Goal: Information Seeking & Learning: Check status

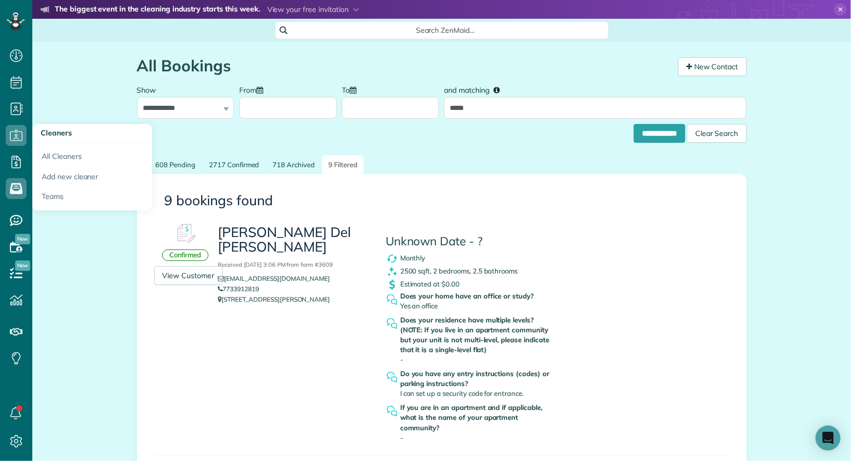
scroll to position [4, 4]
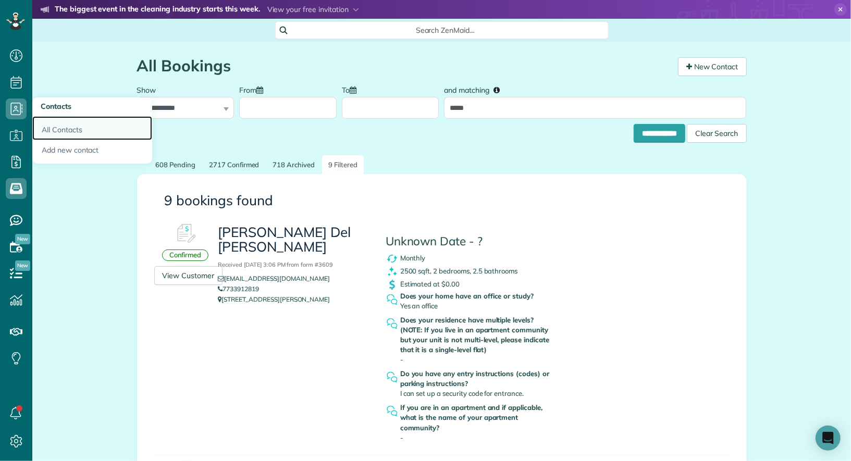
click at [41, 125] on link "All Contacts" at bounding box center [92, 128] width 120 height 24
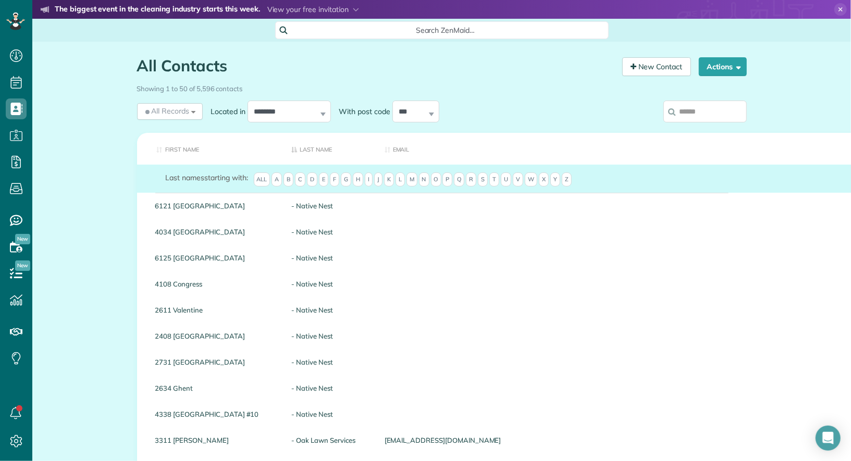
scroll to position [4, 4]
click at [710, 117] on input "search" at bounding box center [704, 112] width 83 height 22
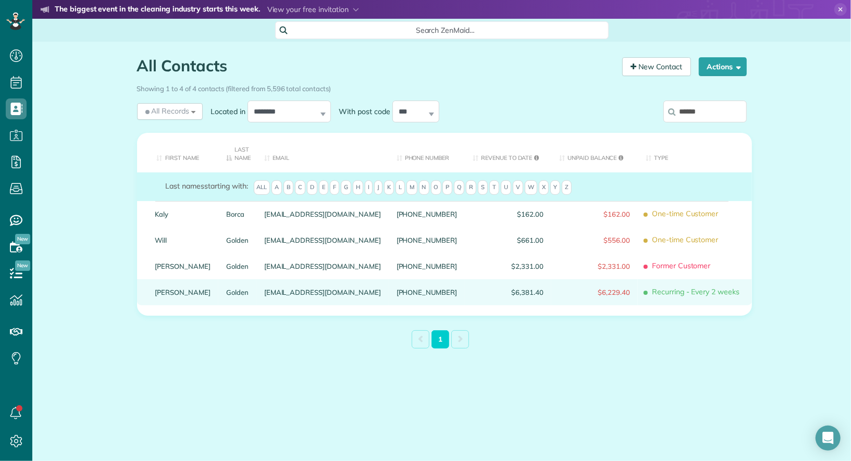
type input "******"
click at [159, 290] on link "Brian" at bounding box center [183, 292] width 56 height 7
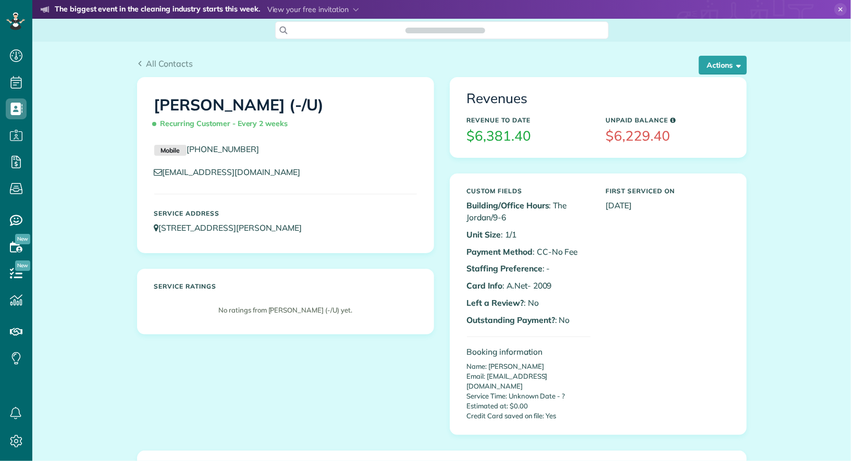
scroll to position [4, 4]
click at [725, 65] on button "Actions" at bounding box center [723, 65] width 48 height 19
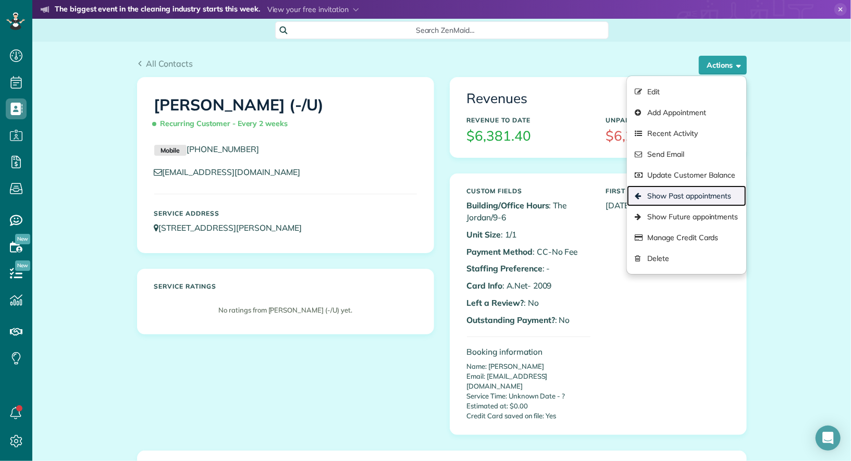
click at [723, 193] on link "Show Past appointments" at bounding box center [686, 195] width 119 height 21
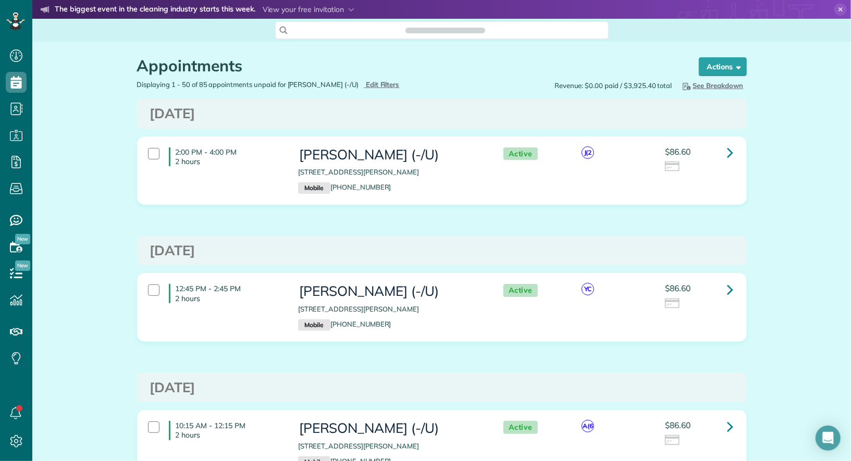
scroll to position [4, 4]
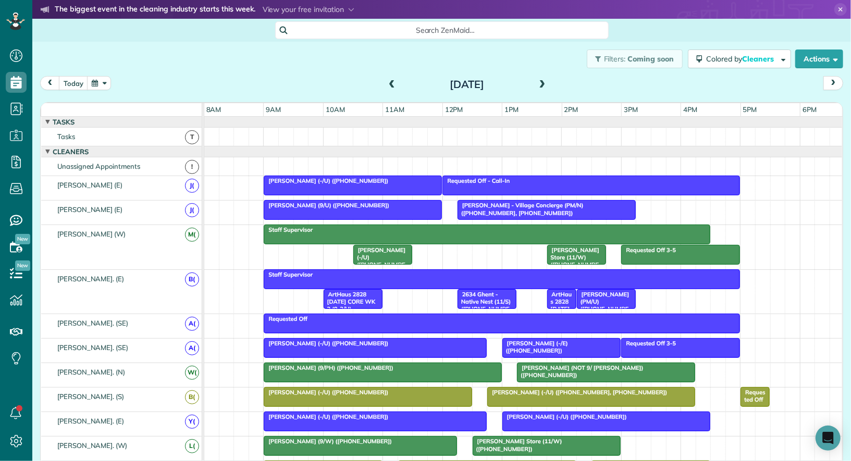
scroll to position [160, 0]
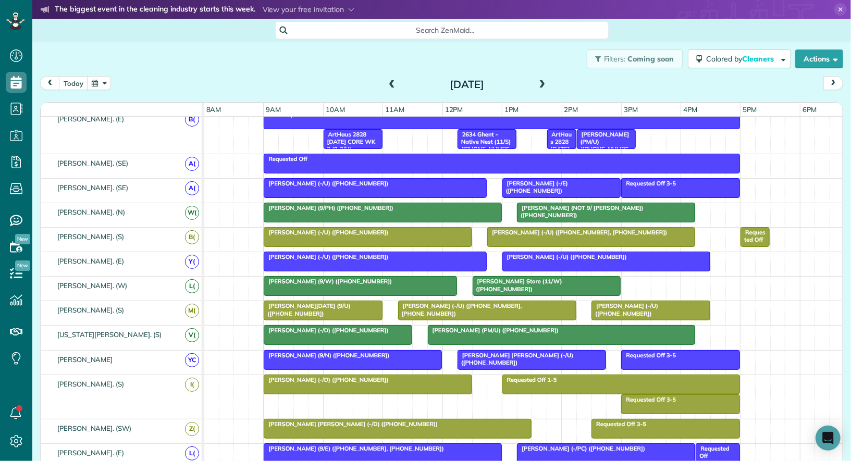
click at [403, 82] on h2 "Tuesday Sep 9, 2025" at bounding box center [467, 84] width 130 height 11
click at [392, 82] on span at bounding box center [391, 84] width 11 height 9
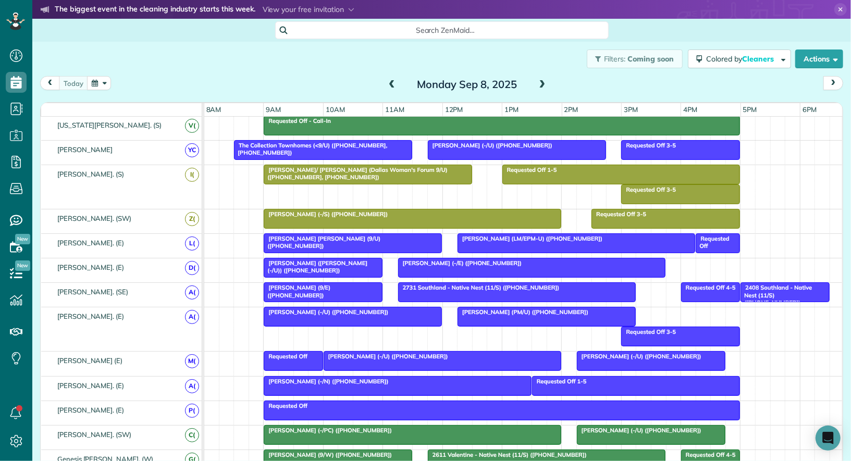
scroll to position [391, 0]
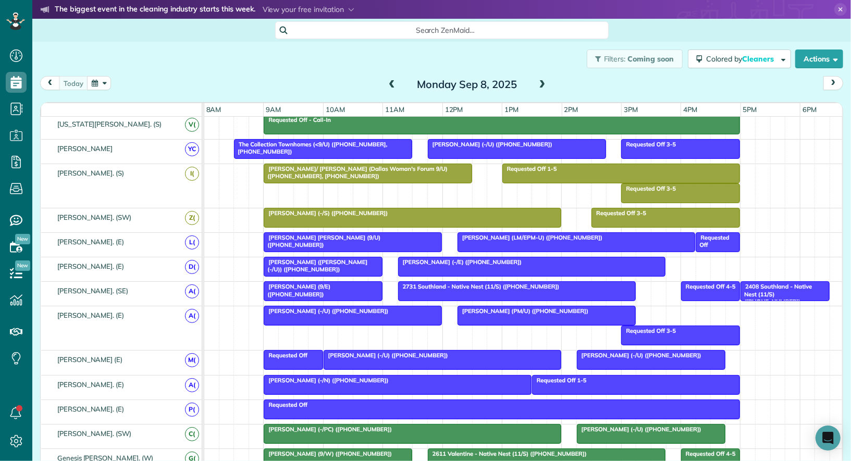
click at [776, 283] on span "2408 Southland - Native Nest (11/S) (+19406821867)" at bounding box center [776, 294] width 72 height 22
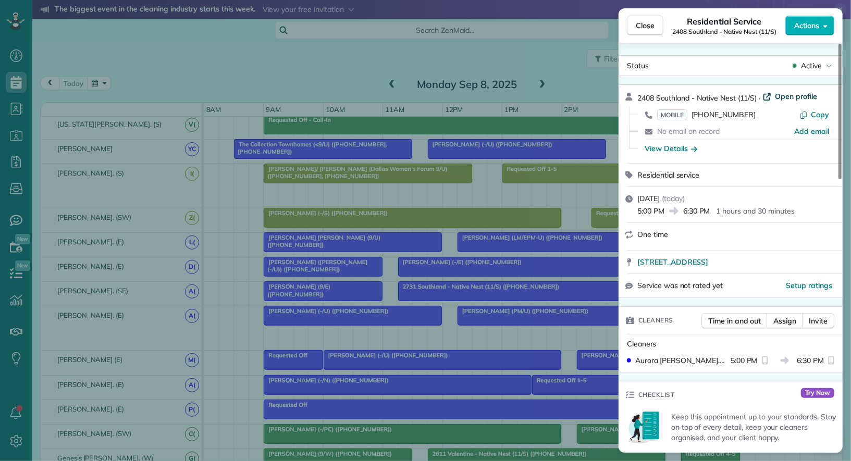
click at [800, 94] on span "Open profile" at bounding box center [796, 96] width 42 height 10
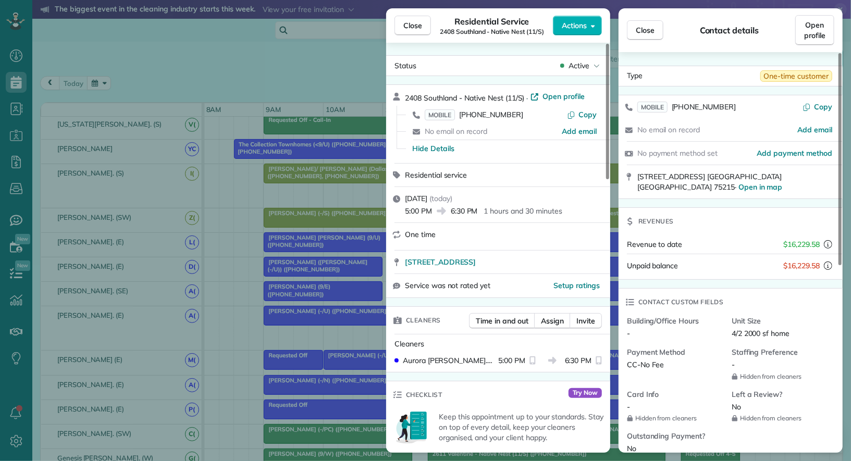
click at [4, 166] on div "Close Residential Service 2408 Southland - Native Nest (11/S) Actions Status Ac…" at bounding box center [425, 230] width 851 height 461
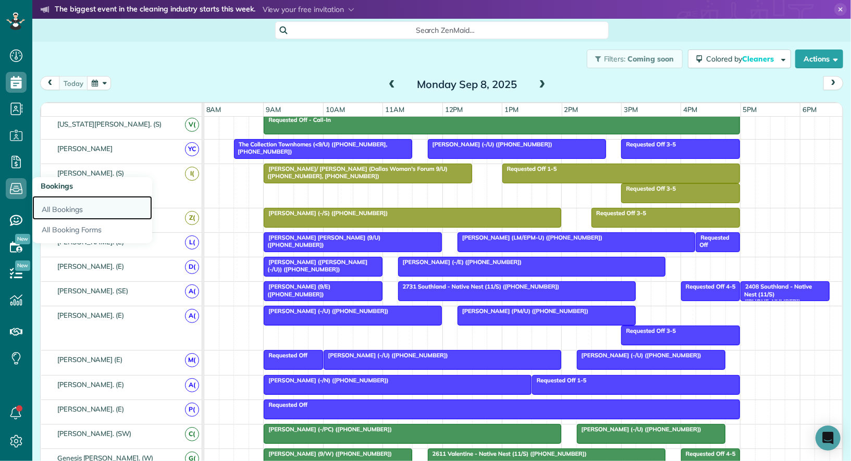
click at [51, 202] on link "All Bookings" at bounding box center [92, 208] width 120 height 24
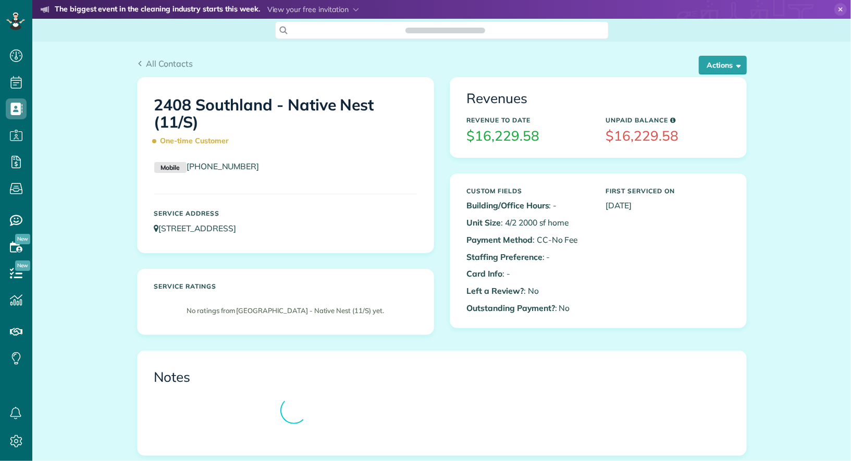
scroll to position [4, 4]
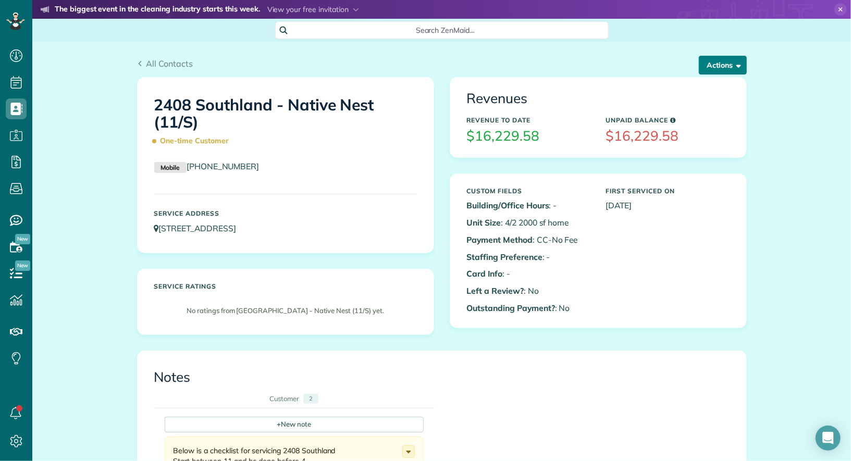
click at [731, 69] on button "Actions" at bounding box center [723, 65] width 48 height 19
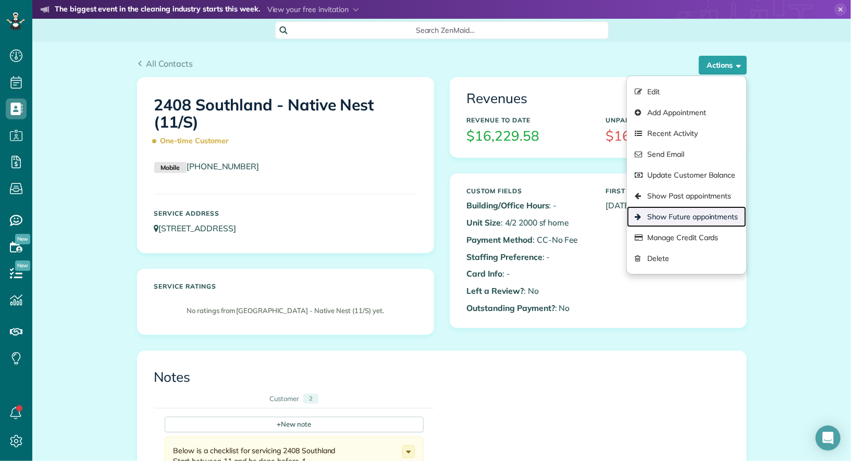
click at [691, 213] on link "Show Future appointments" at bounding box center [686, 216] width 119 height 21
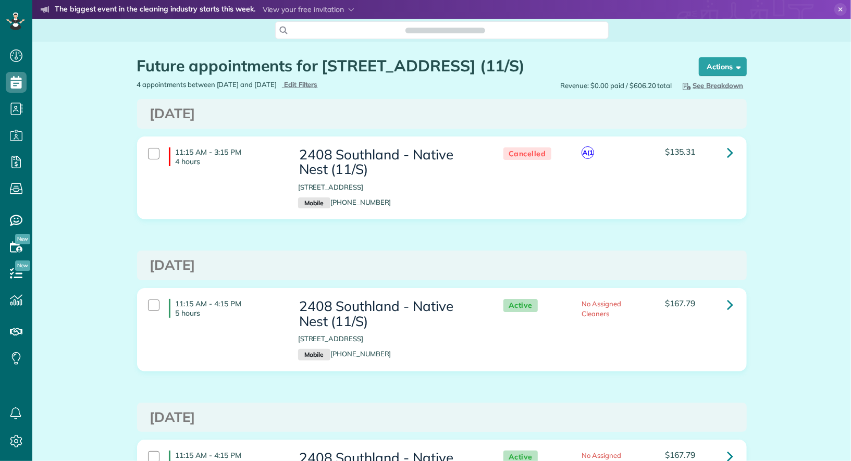
scroll to position [4, 4]
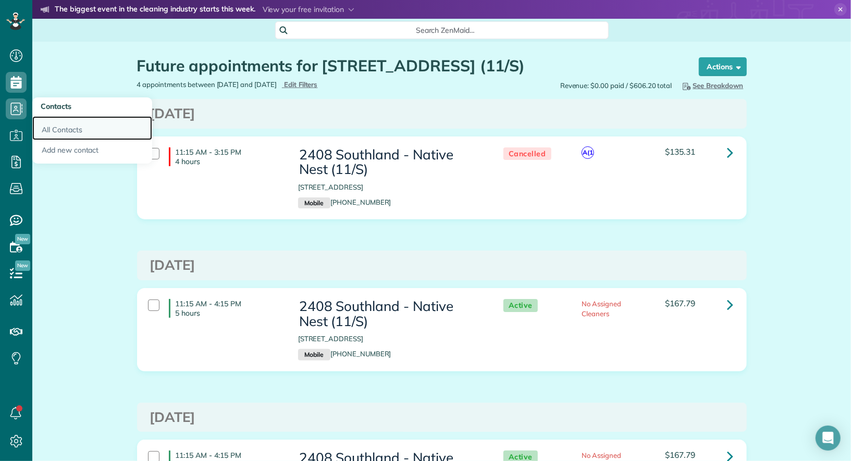
click at [54, 132] on link "All Contacts" at bounding box center [92, 128] width 120 height 24
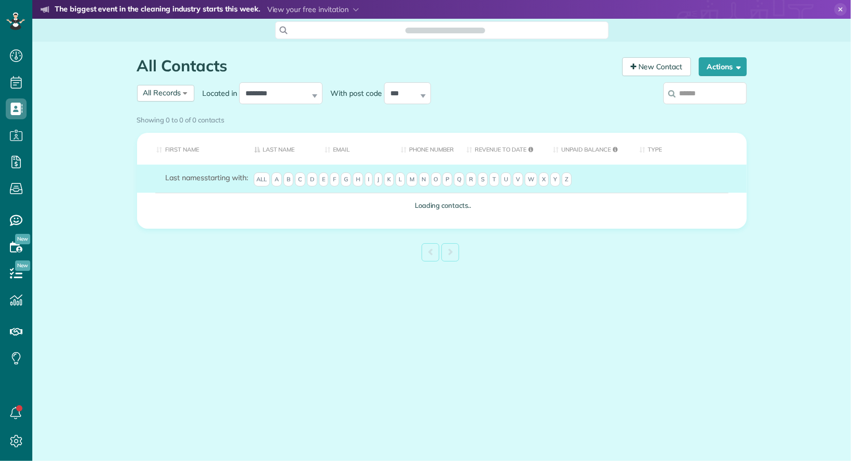
scroll to position [4, 4]
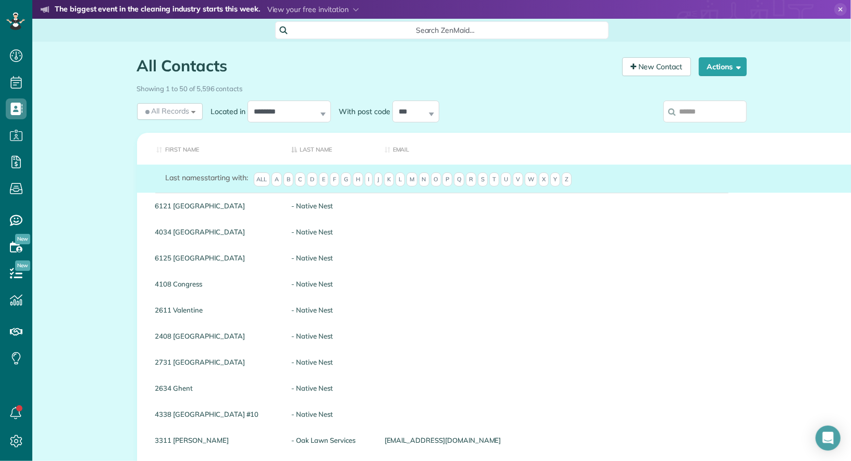
click at [736, 106] on input "search" at bounding box center [704, 112] width 83 height 22
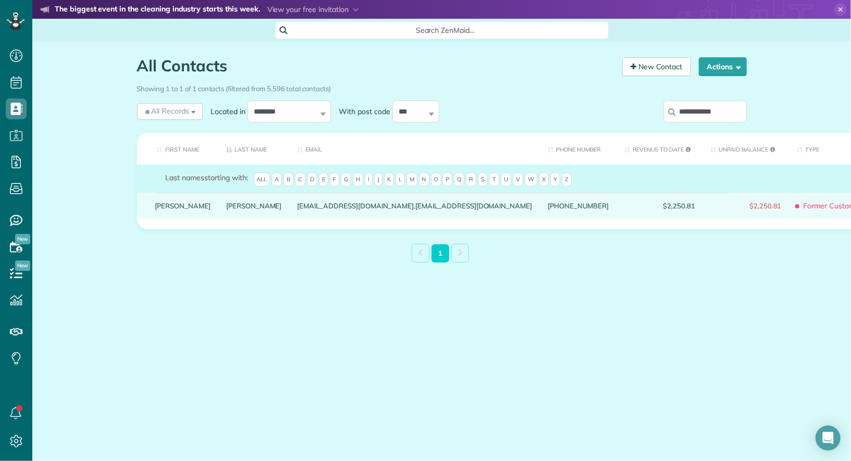
type input "**********"
click at [170, 209] on link "Adam" at bounding box center [183, 205] width 56 height 7
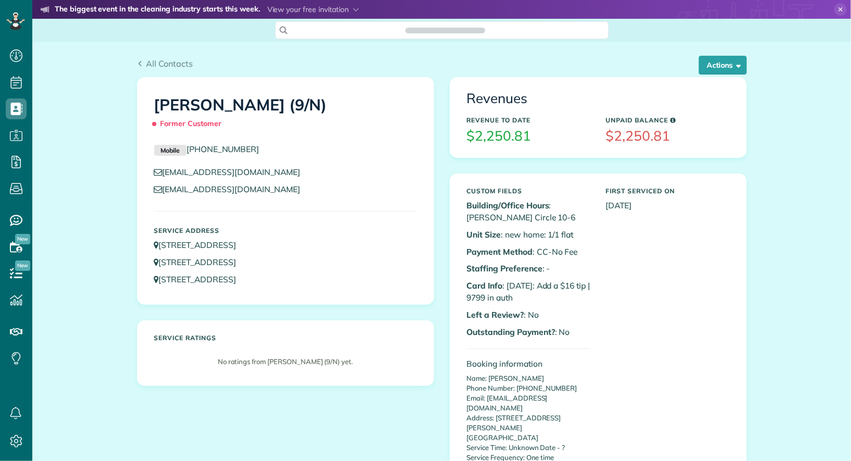
scroll to position [461, 32]
click at [720, 69] on button "Actions" at bounding box center [723, 65] width 48 height 19
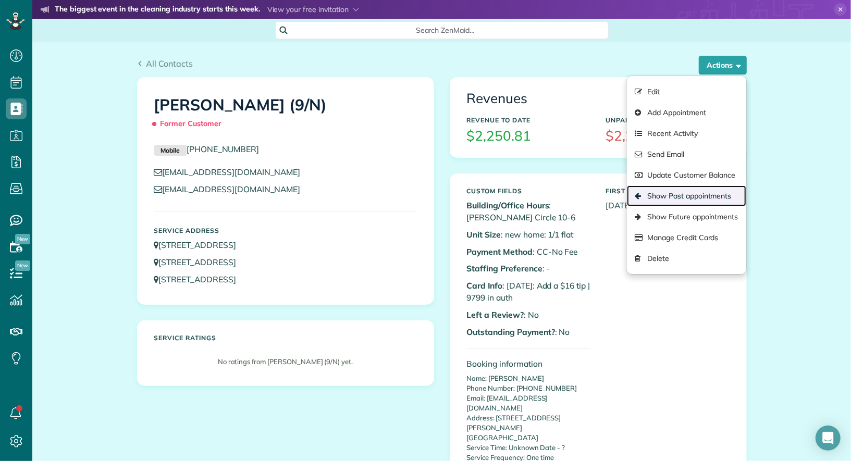
click at [698, 189] on link "Show Past appointments" at bounding box center [686, 195] width 119 height 21
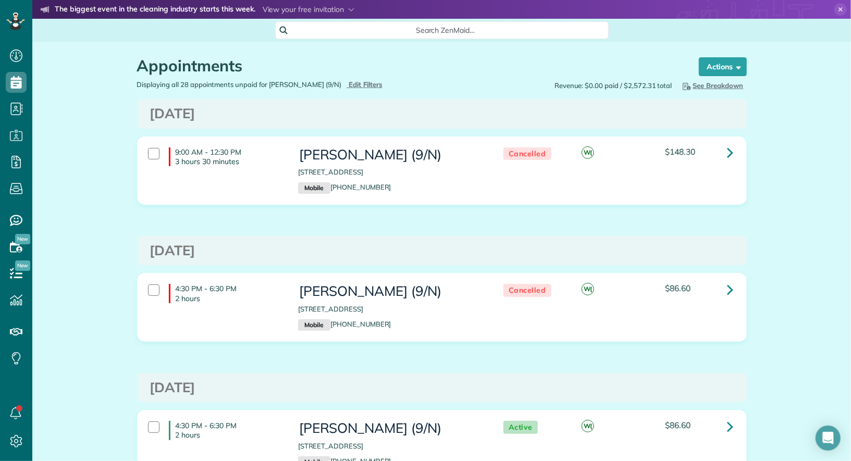
scroll to position [13, 0]
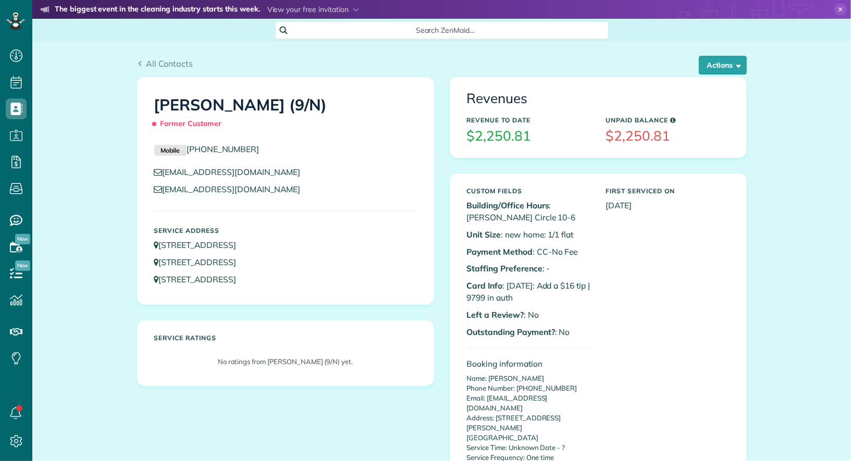
scroll to position [4, 4]
click at [711, 67] on button "Actions" at bounding box center [723, 65] width 48 height 19
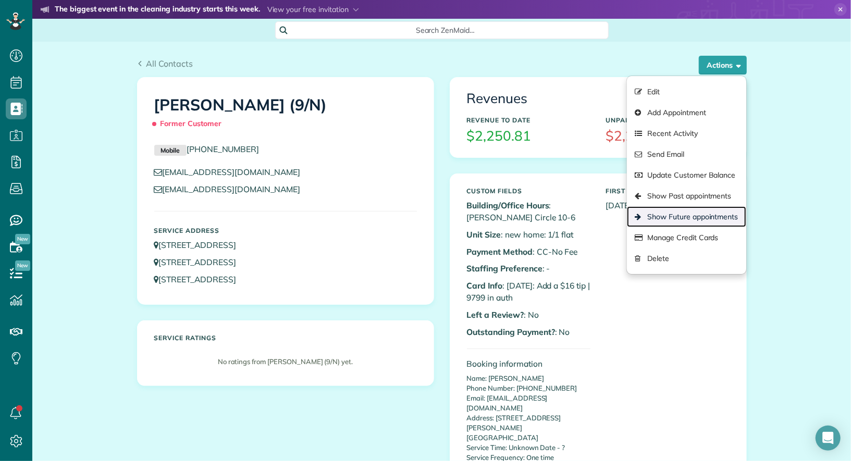
click at [700, 217] on link "Show Future appointments" at bounding box center [686, 216] width 119 height 21
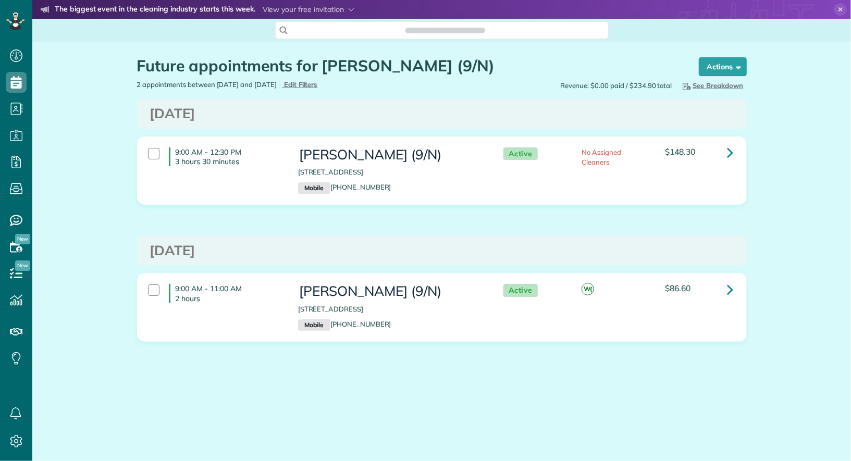
scroll to position [4, 4]
click at [732, 157] on icon at bounding box center [730, 152] width 6 height 18
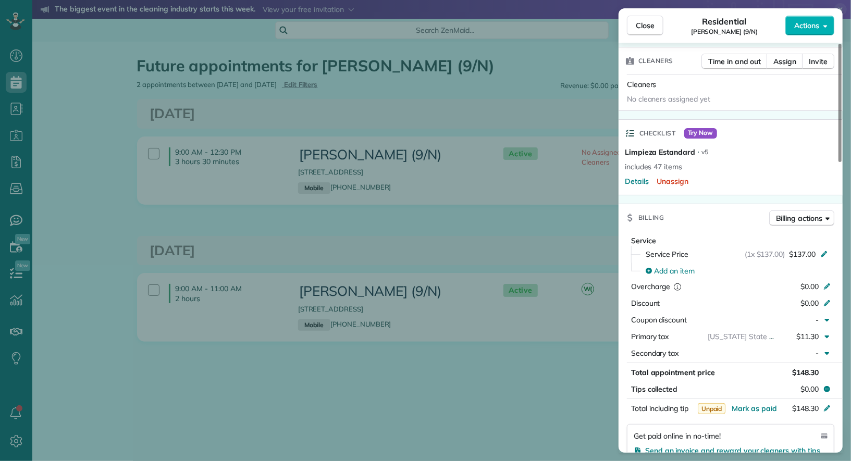
scroll to position [111, 0]
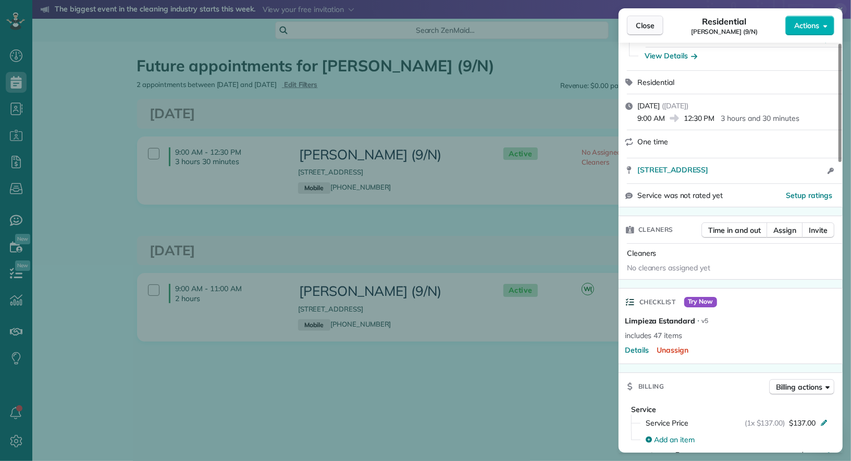
click at [646, 24] on span "Close" at bounding box center [645, 25] width 19 height 10
